Goal: Task Accomplishment & Management: Complete application form

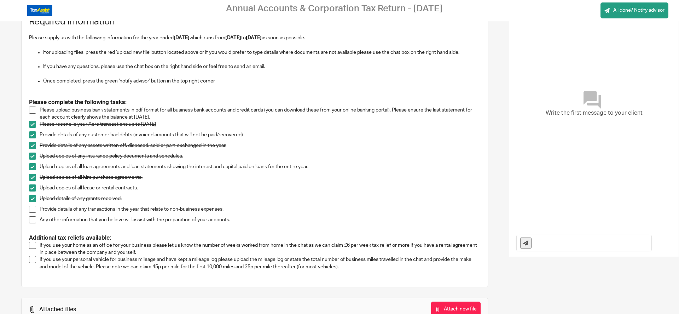
drag, startPoint x: 167, startPoint y: 109, endPoint x: 167, endPoint y: 133, distance: 23.7
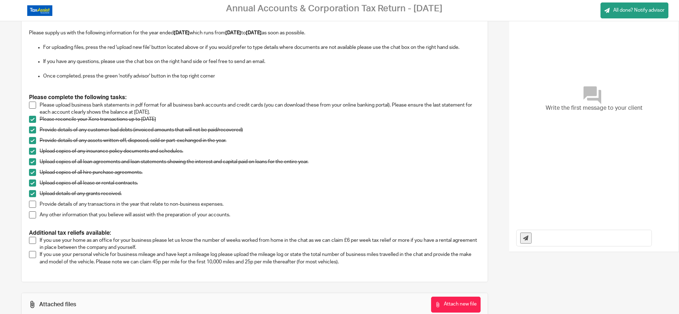
click at [33, 205] on span at bounding box center [32, 204] width 7 height 7
click at [35, 214] on span at bounding box center [32, 214] width 7 height 7
click at [30, 104] on span at bounding box center [32, 105] width 7 height 7
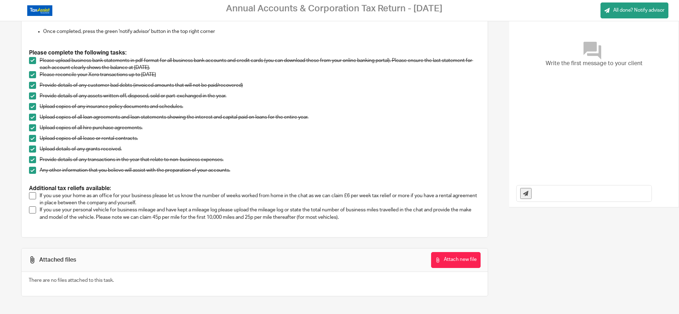
drag, startPoint x: 266, startPoint y: 86, endPoint x: 266, endPoint y: 134, distance: 47.8
click at [435, 260] on icon at bounding box center [437, 259] width 5 height 5
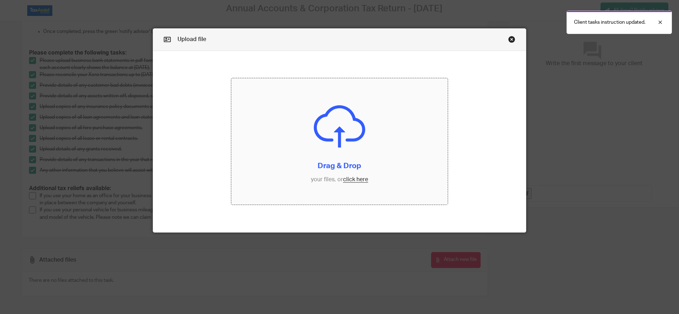
click at [350, 182] on input "file" at bounding box center [339, 141] width 217 height 127
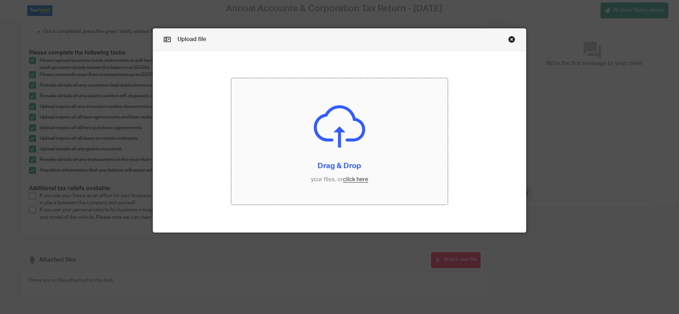
click at [354, 180] on input "file" at bounding box center [339, 141] width 217 height 127
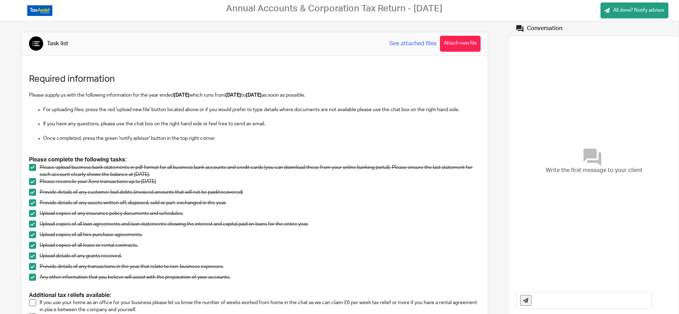
scroll to position [107, 0]
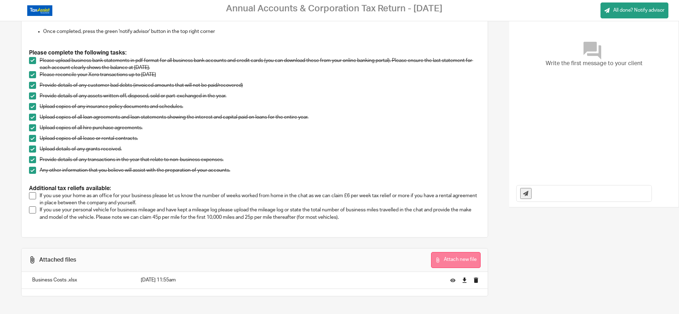
click at [455, 258] on button "Attach new file" at bounding box center [456, 260] width 50 height 16
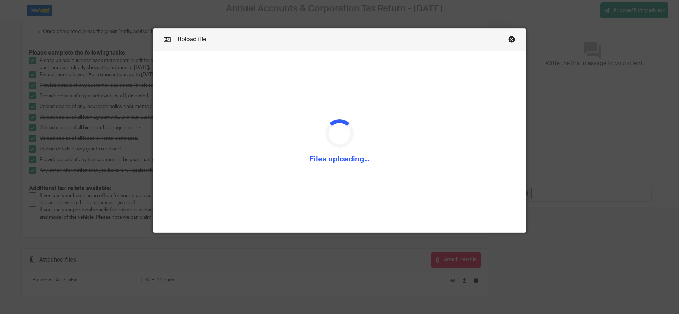
click at [113, 185] on div "Upload file Drag & Drop your files, or click here Files uploading..." at bounding box center [339, 157] width 679 height 314
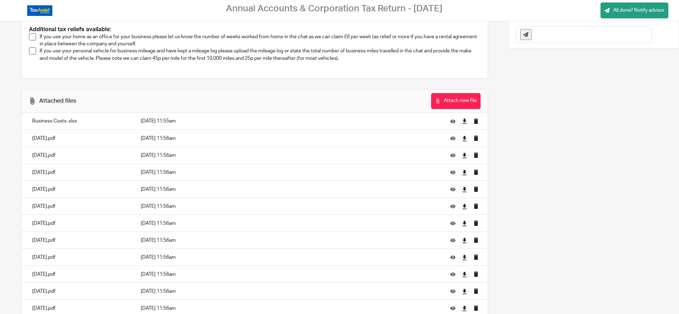
scroll to position [311, 0]
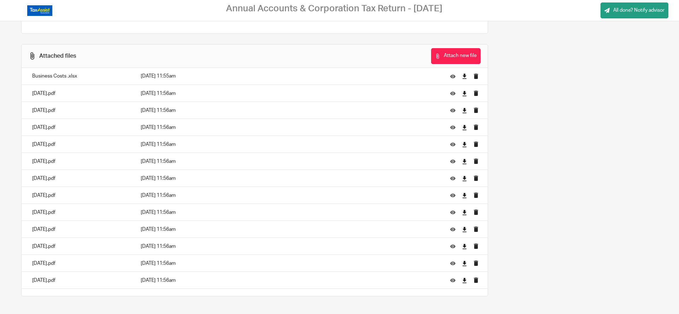
drag, startPoint x: 381, startPoint y: 132, endPoint x: 381, endPoint y: 249, distance: 117.5
click at [448, 58] on button "Attach new file" at bounding box center [456, 56] width 50 height 16
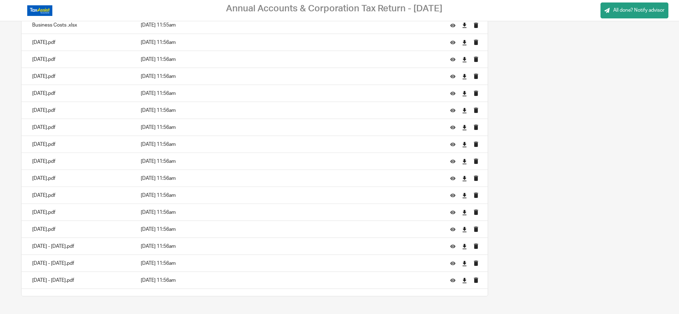
drag, startPoint x: 275, startPoint y: 131, endPoint x: 271, endPoint y: 189, distance: 57.5
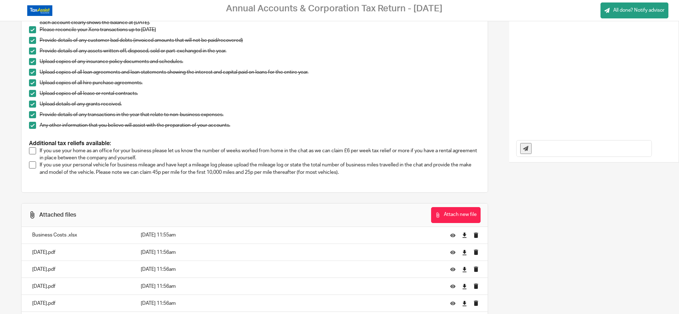
drag, startPoint x: 259, startPoint y: 200, endPoint x: 262, endPoint y: 132, distance: 68.4
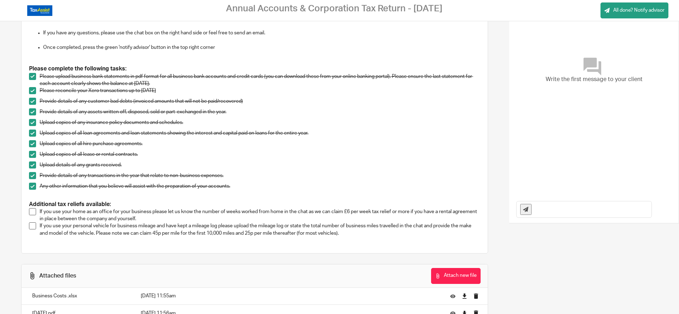
drag, startPoint x: 198, startPoint y: 144, endPoint x: 194, endPoint y: 171, distance: 27.5
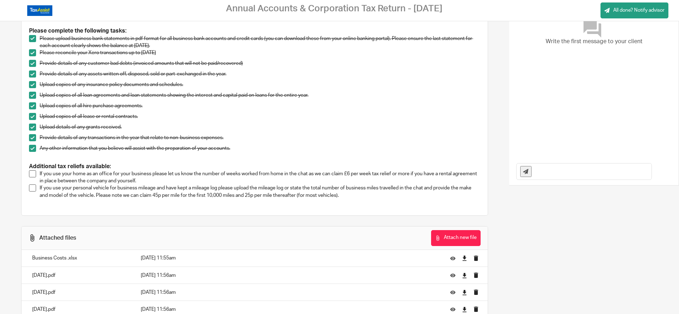
scroll to position [143, 0]
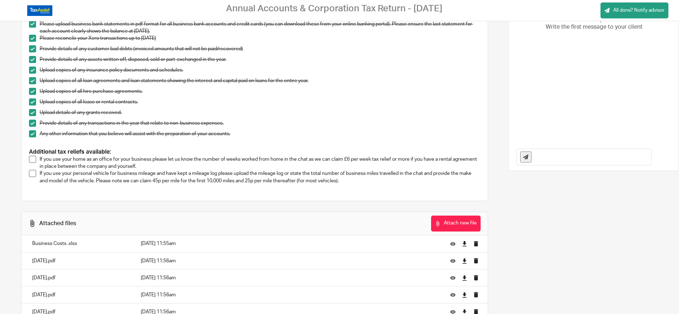
drag, startPoint x: 154, startPoint y: 122, endPoint x: 153, endPoint y: 144, distance: 22.0
click at [34, 159] on span at bounding box center [32, 159] width 7 height 7
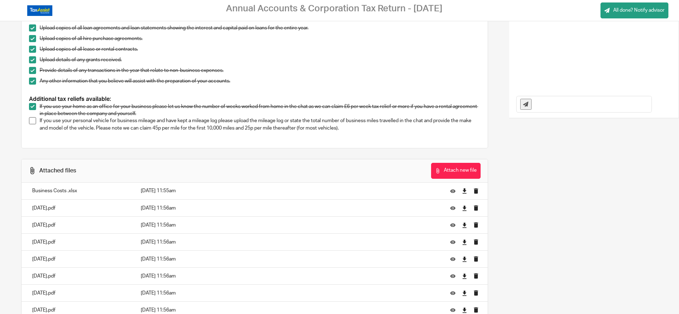
drag, startPoint x: 141, startPoint y: 72, endPoint x: 141, endPoint y: 98, distance: 26.5
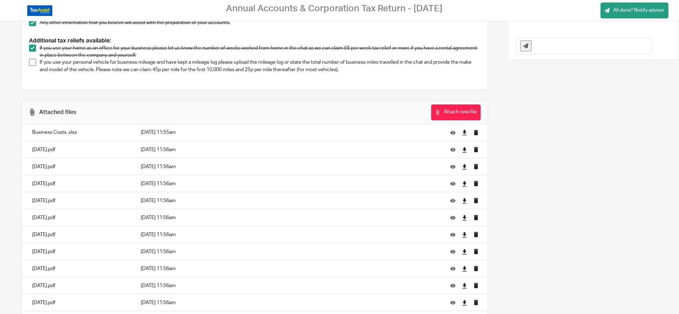
drag, startPoint x: 285, startPoint y: 56, endPoint x: 283, endPoint y: 67, distance: 10.7
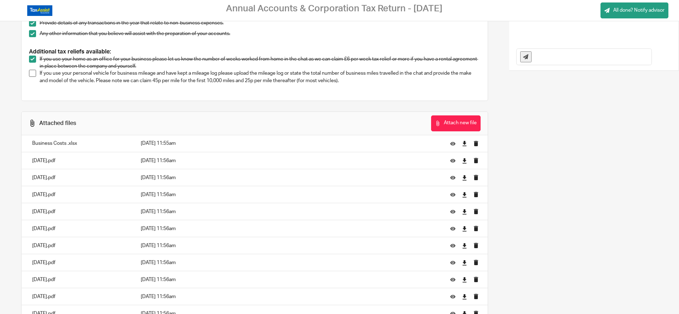
scroll to position [228, 0]
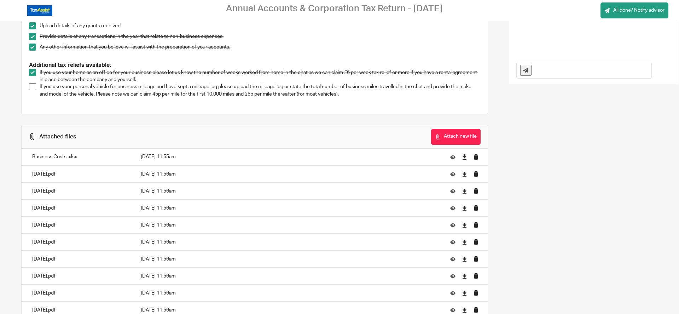
drag, startPoint x: 242, startPoint y: 90, endPoint x: 245, endPoint y: 71, distance: 18.6
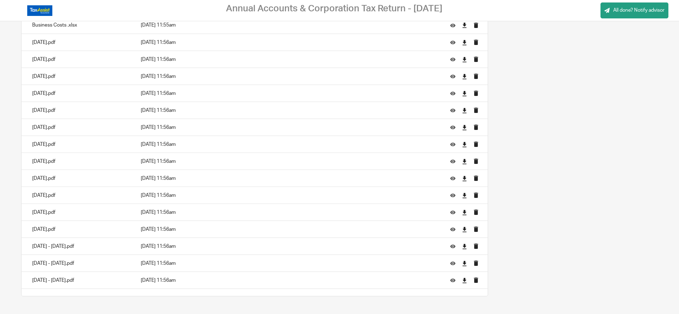
drag, startPoint x: 269, startPoint y: 68, endPoint x: 269, endPoint y: 110, distance: 42.5
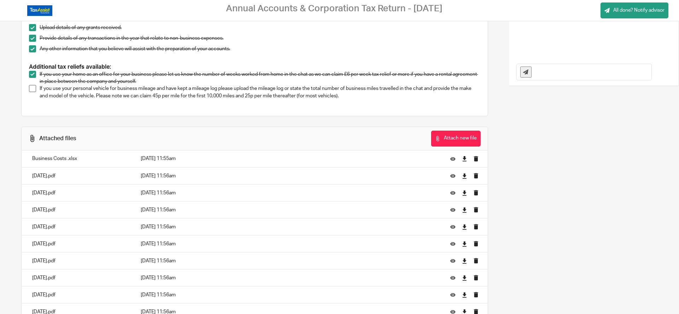
drag, startPoint x: 286, startPoint y: 160, endPoint x: 296, endPoint y: 105, distance: 55.1
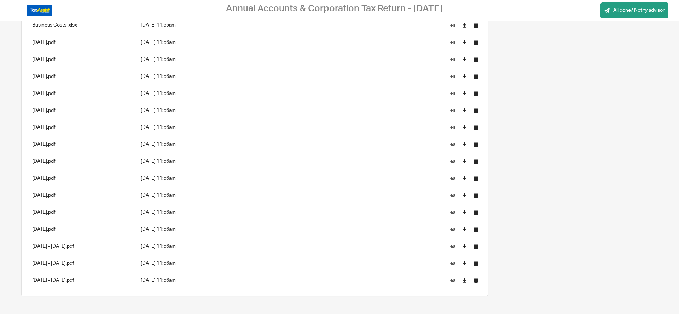
drag, startPoint x: 478, startPoint y: 177, endPoint x: 478, endPoint y: 235, distance: 58.0
click at [619, 13] on span "All done? Notify advisor" at bounding box center [639, 10] width 51 height 7
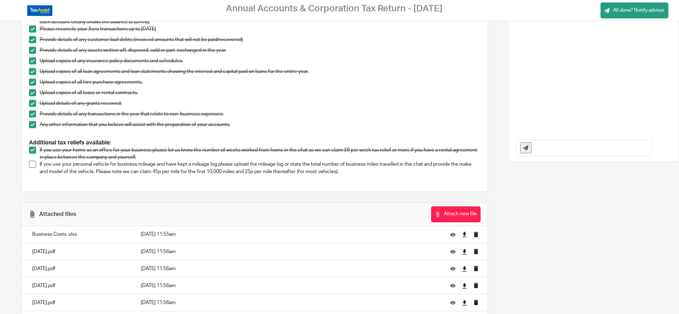
scroll to position [0, 0]
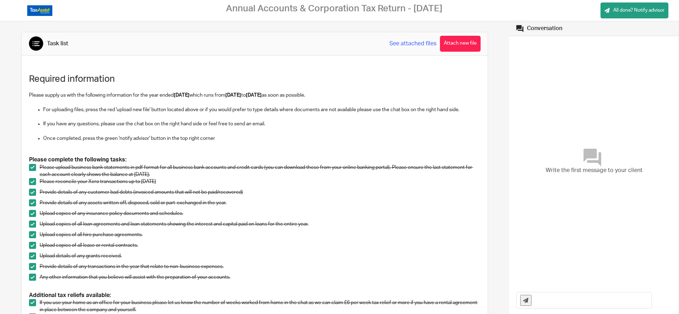
drag, startPoint x: 538, startPoint y: 125, endPoint x: 543, endPoint y: 93, distance: 32.6
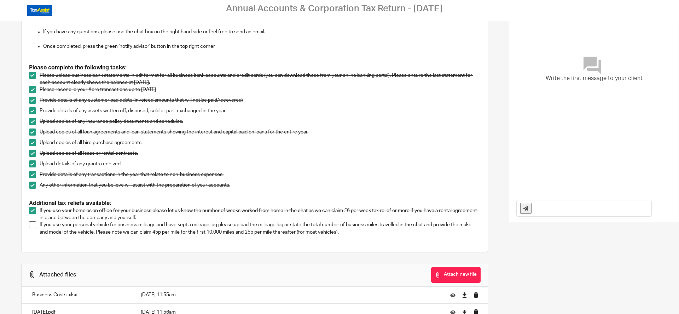
drag, startPoint x: 222, startPoint y: 67, endPoint x: 222, endPoint y: 86, distance: 19.1
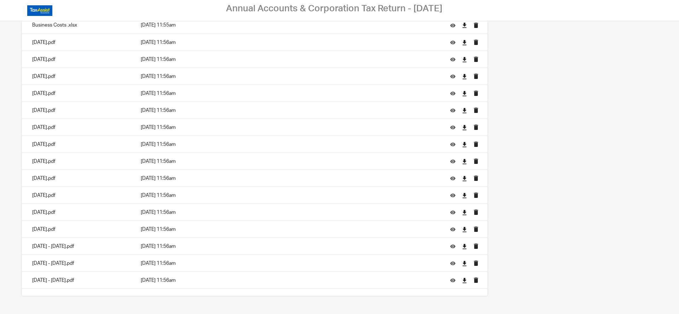
drag, startPoint x: 297, startPoint y: 76, endPoint x: 302, endPoint y: 146, distance: 69.5
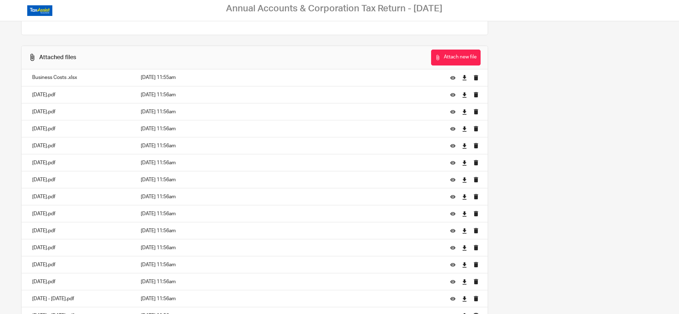
scroll to position [0, 0]
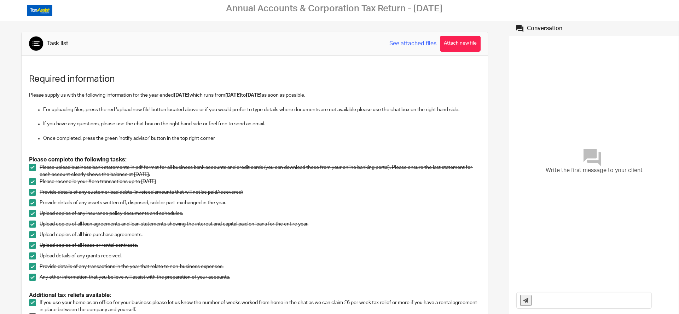
drag, startPoint x: 314, startPoint y: 137, endPoint x: 317, endPoint y: 91, distance: 45.8
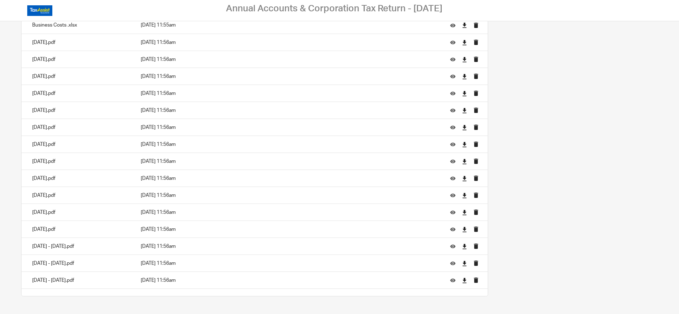
drag, startPoint x: 350, startPoint y: 78, endPoint x: 360, endPoint y: 173, distance: 95.7
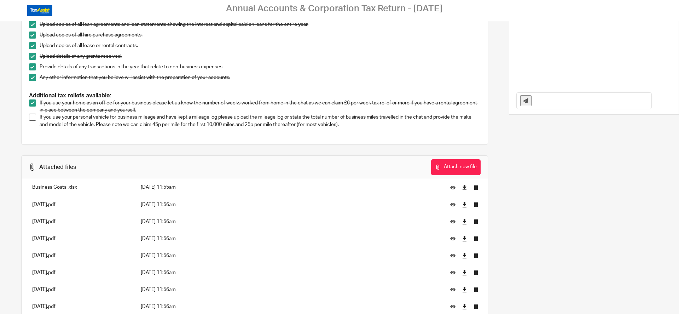
drag, startPoint x: 569, startPoint y: 142, endPoint x: 569, endPoint y: 124, distance: 18.1
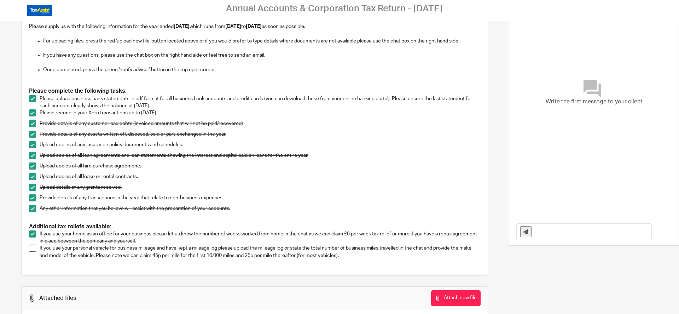
scroll to position [0, 0]
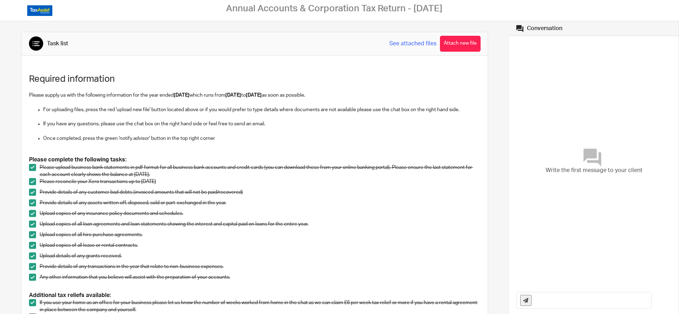
drag, startPoint x: 372, startPoint y: 146, endPoint x: 372, endPoint y: 106, distance: 39.6
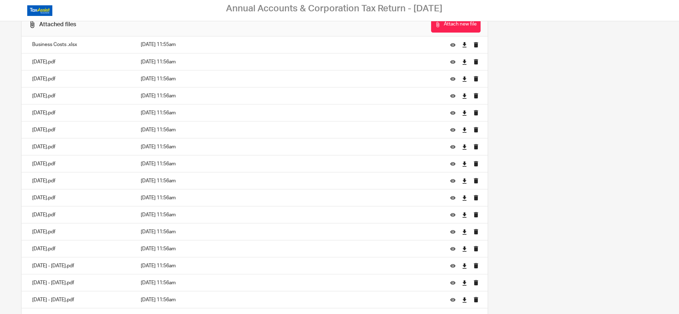
scroll to position [362, 0]
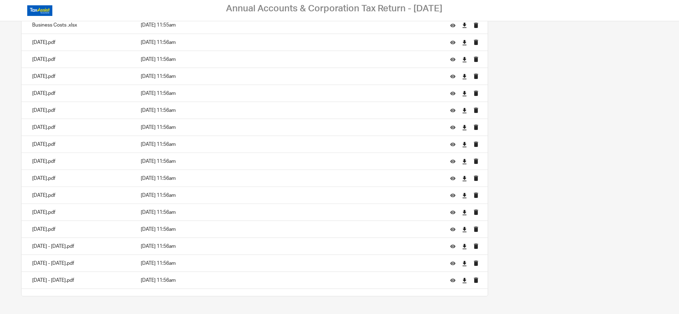
drag, startPoint x: 325, startPoint y: 63, endPoint x: 322, endPoint y: 129, distance: 65.9
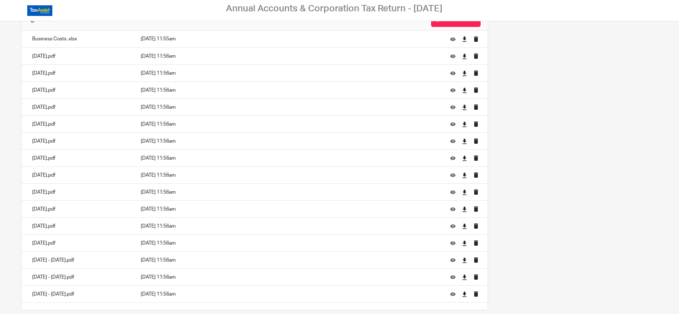
drag, startPoint x: 318, startPoint y: 154, endPoint x: 323, endPoint y: 119, distance: 35.3
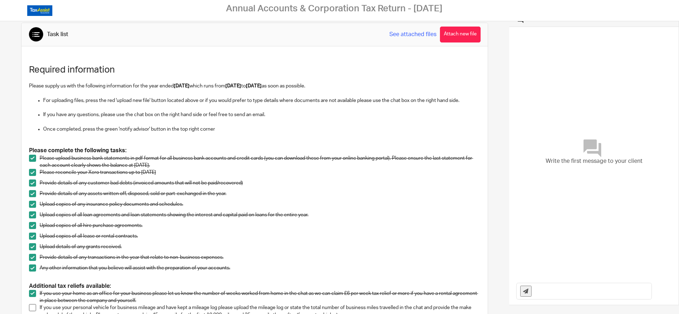
scroll to position [0, 0]
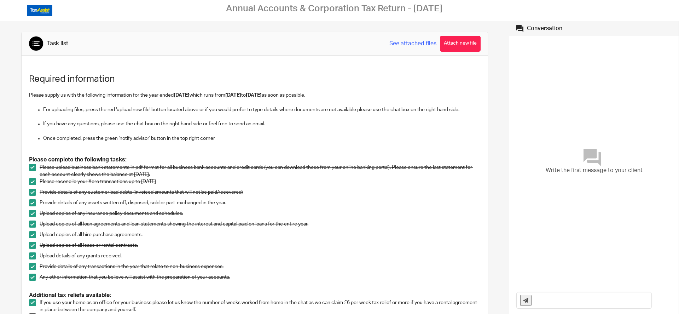
drag, startPoint x: 541, startPoint y: 97, endPoint x: 547, endPoint y: 16, distance: 81.2
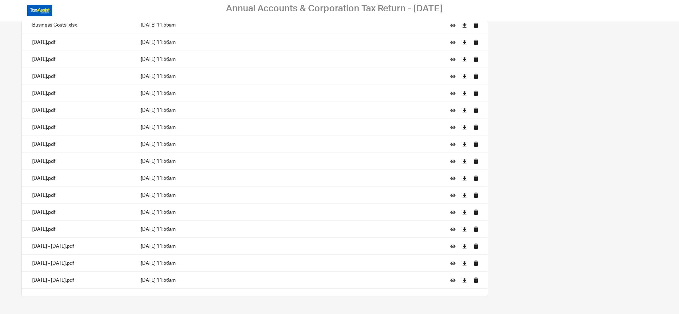
drag, startPoint x: 555, startPoint y: 50, endPoint x: 532, endPoint y: 139, distance: 92.5
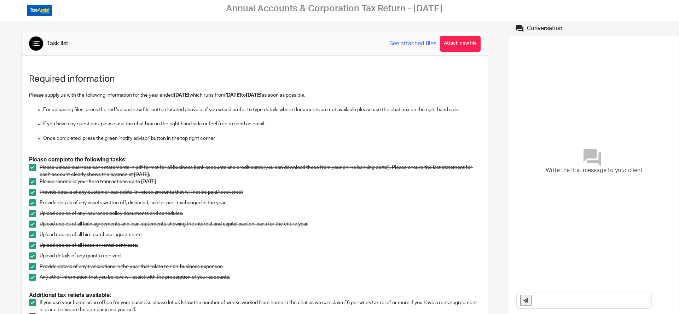
drag, startPoint x: 525, startPoint y: 153, endPoint x: 538, endPoint y: 44, distance: 110.5
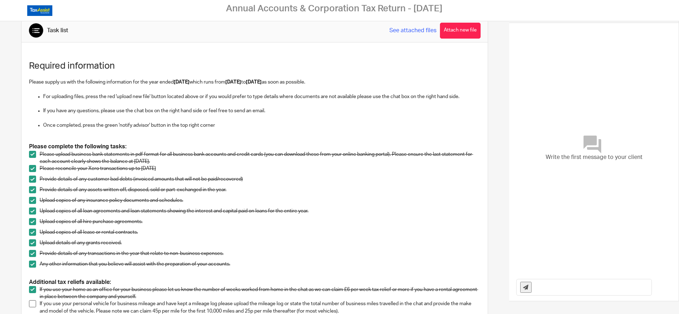
drag, startPoint x: 290, startPoint y: 68, endPoint x: 291, endPoint y: 83, distance: 14.9
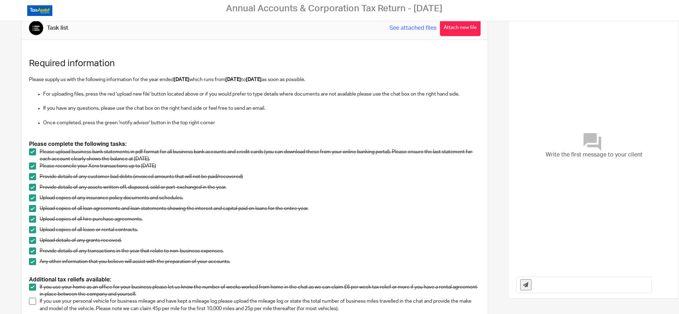
click at [36, 25] on icon at bounding box center [36, 27] width 7 height 7
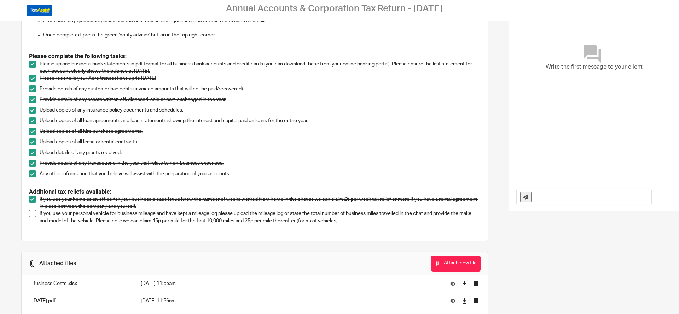
drag, startPoint x: 50, startPoint y: 41, endPoint x: 53, endPoint y: 71, distance: 29.9
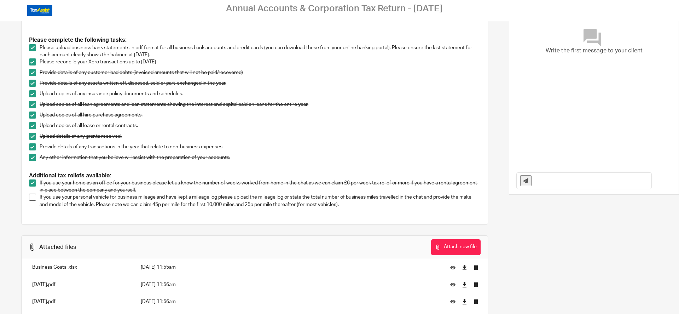
click at [34, 199] on span at bounding box center [32, 197] width 7 height 7
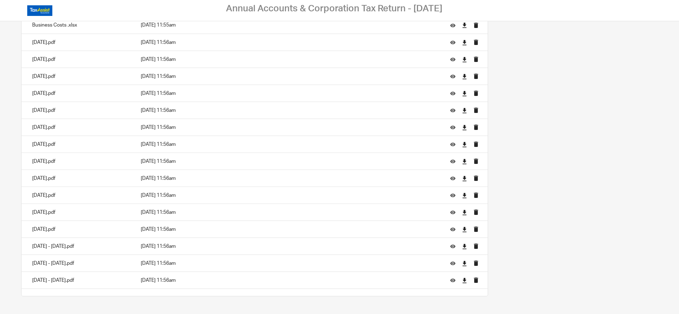
drag, startPoint x: 175, startPoint y: 82, endPoint x: 175, endPoint y: 171, distance: 88.8
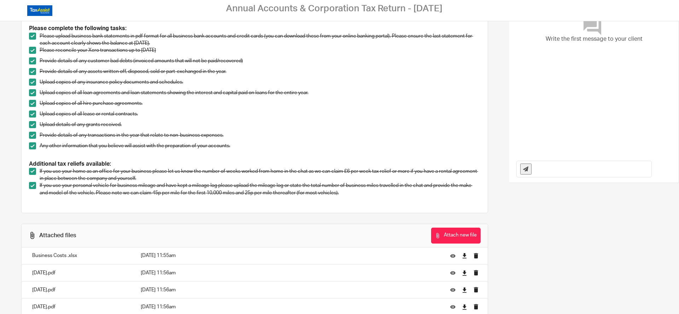
scroll to position [0, 0]
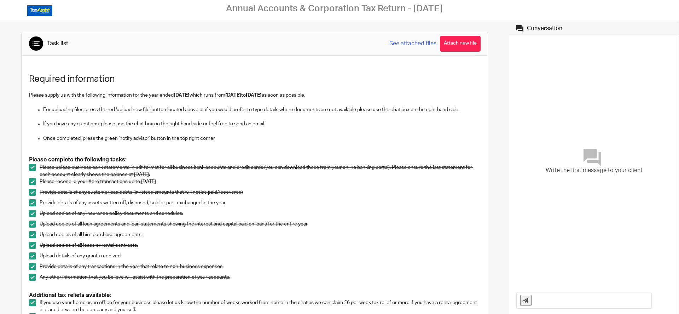
drag, startPoint x: 175, startPoint y: 171, endPoint x: 187, endPoint y: 108, distance: 64.1
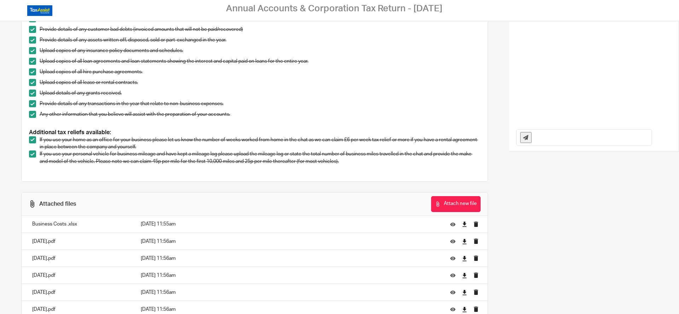
drag, startPoint x: 245, startPoint y: 53, endPoint x: 242, endPoint y: 102, distance: 48.6
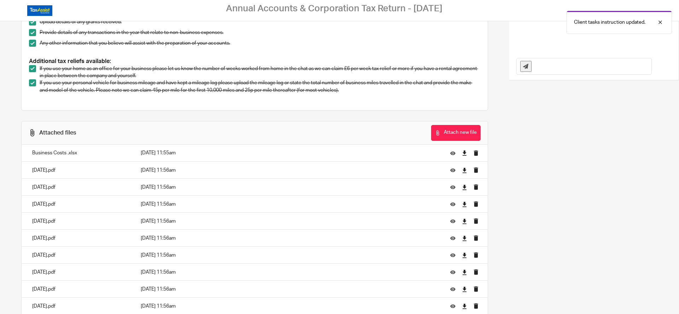
click at [33, 82] on span at bounding box center [32, 82] width 7 height 7
click at [32, 81] on span at bounding box center [32, 82] width 7 height 7
click at [33, 82] on span at bounding box center [32, 82] width 7 height 7
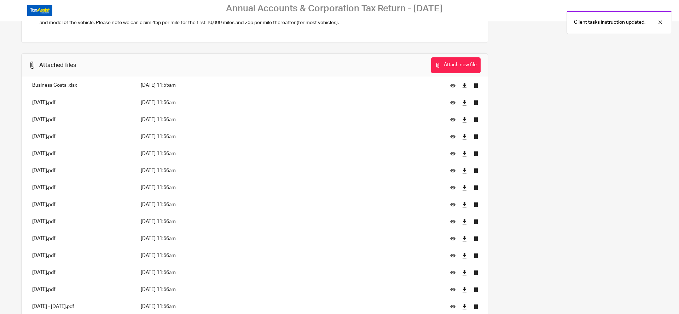
scroll to position [362, 0]
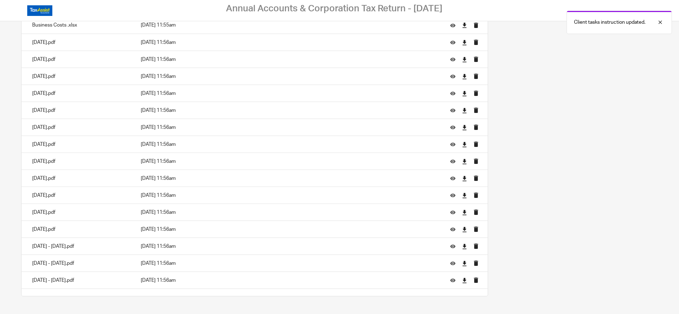
drag, startPoint x: 212, startPoint y: 60, endPoint x: 216, endPoint y: 137, distance: 77.2
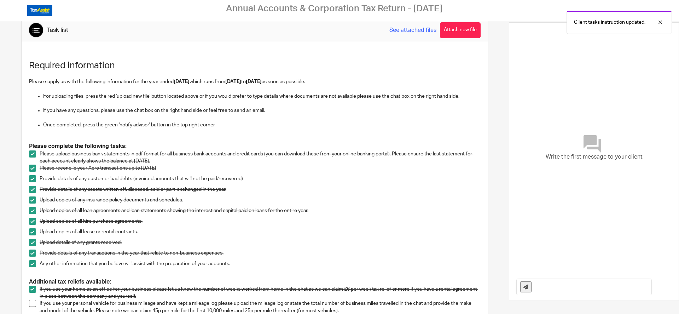
scroll to position [0, 0]
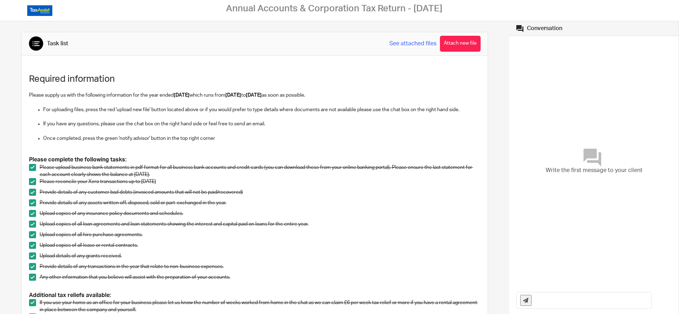
click at [426, 44] on link "See attached files" at bounding box center [413, 44] width 47 height 8
click at [643, 8] on span "All done? Notify advisor" at bounding box center [639, 10] width 51 height 7
